Goal: Use online tool/utility: Use online tool/utility

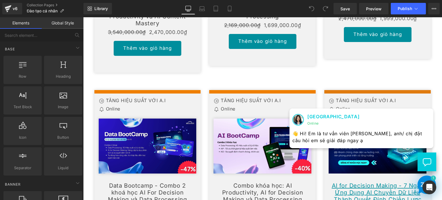
scroll to position [317, 0]
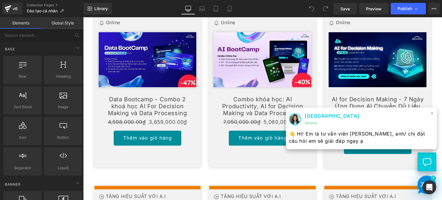
click at [431, 114] on span "×" at bounding box center [432, 113] width 3 height 8
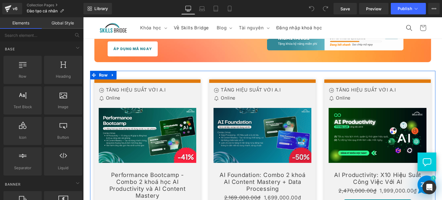
scroll to position [115, 0]
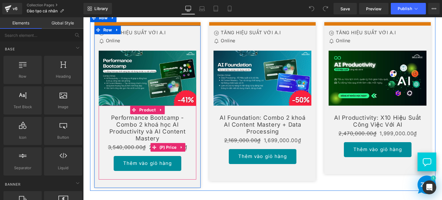
drag, startPoint x: 137, startPoint y: 144, endPoint x: 141, endPoint y: 151, distance: 8.3
click at [137, 144] on div "3,540,000.00₫ 2,470,000.00₫" at bounding box center [148, 147] width 92 height 9
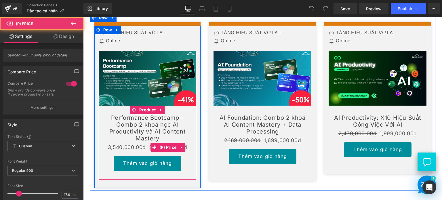
click at [143, 148] on span "3,540,000.00₫" at bounding box center [127, 147] width 38 height 6
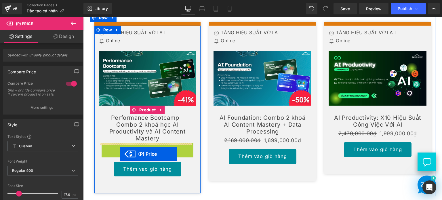
drag, startPoint x: 150, startPoint y: 148, endPoint x: 120, endPoint y: 153, distance: 30.7
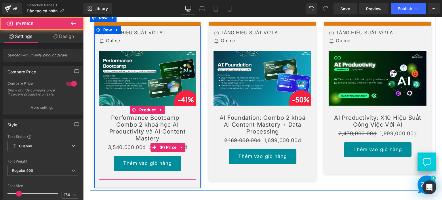
click at [143, 147] on span "3,540,000.00₫" at bounding box center [127, 147] width 38 height 6
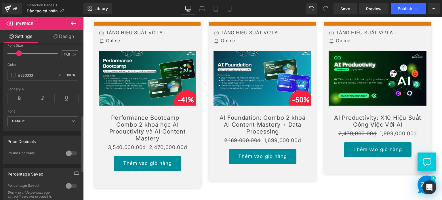
scroll to position [202, 0]
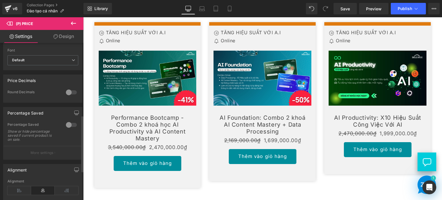
click at [69, 128] on div at bounding box center [72, 124] width 14 height 9
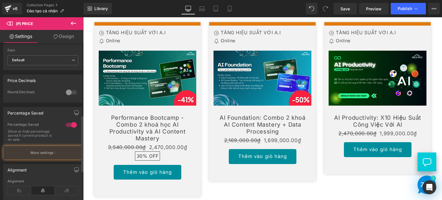
click at [69, 128] on div at bounding box center [72, 124] width 14 height 9
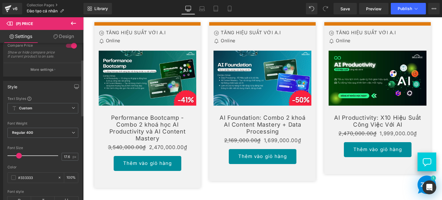
scroll to position [0, 0]
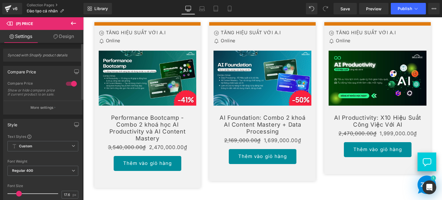
click at [70, 89] on div "Compare Price Show or hide compare price if current product is on sale." at bounding box center [42, 91] width 71 height 20
click at [70, 87] on div at bounding box center [72, 83] width 14 height 9
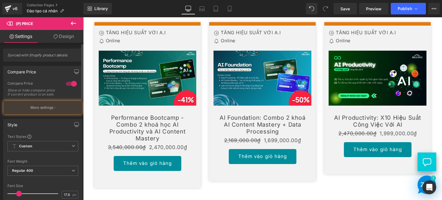
click at [70, 86] on div at bounding box center [72, 83] width 14 height 9
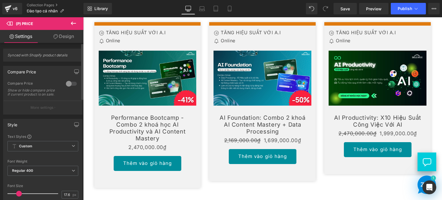
click at [70, 86] on div at bounding box center [72, 83] width 14 height 9
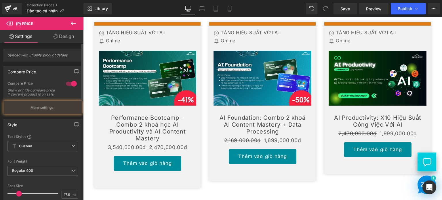
click at [60, 101] on div "Compare Price Show or hide compare price if current product is on sale." at bounding box center [42, 91] width 71 height 20
click at [51, 108] on button "More settings" at bounding box center [42, 108] width 79 height 14
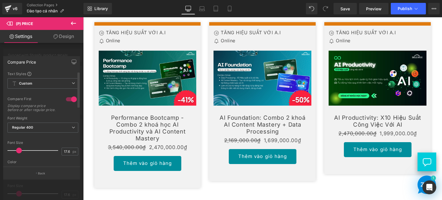
click at [72, 101] on div at bounding box center [72, 99] width 14 height 9
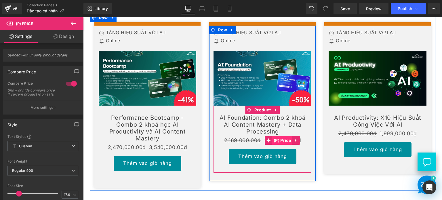
click at [272, 143] on span "(P) Price" at bounding box center [282, 140] width 20 height 9
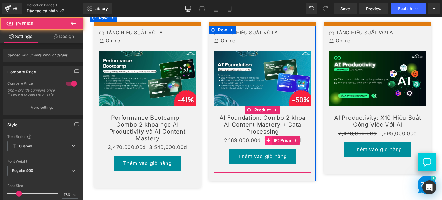
click at [267, 140] on icon at bounding box center [269, 141] width 4 height 4
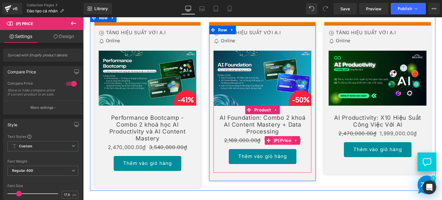
click at [278, 142] on span "(P) Price" at bounding box center [282, 140] width 20 height 9
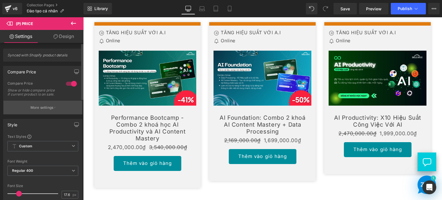
click at [38, 110] on p "More settings" at bounding box center [42, 107] width 23 height 5
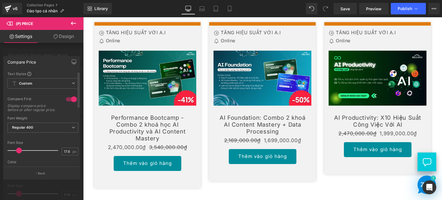
click at [70, 100] on div at bounding box center [72, 99] width 14 height 9
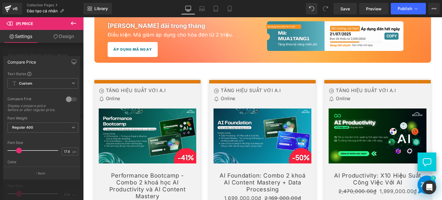
scroll to position [144, 0]
